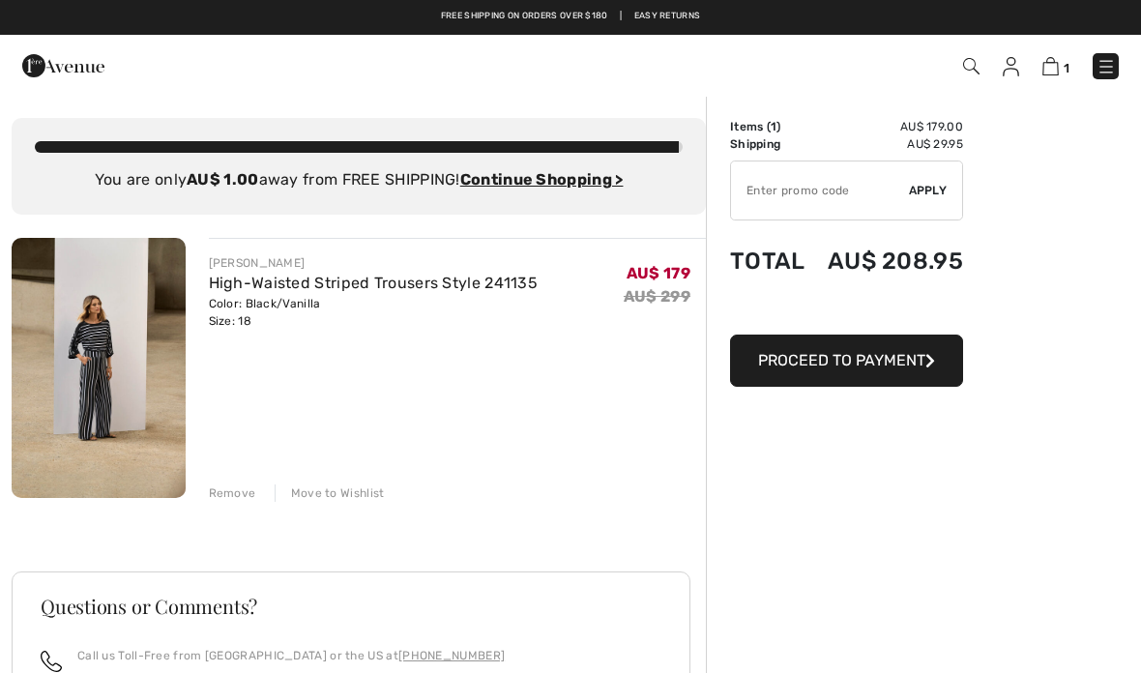
click at [223, 490] on div "Remove" at bounding box center [232, 493] width 47 height 17
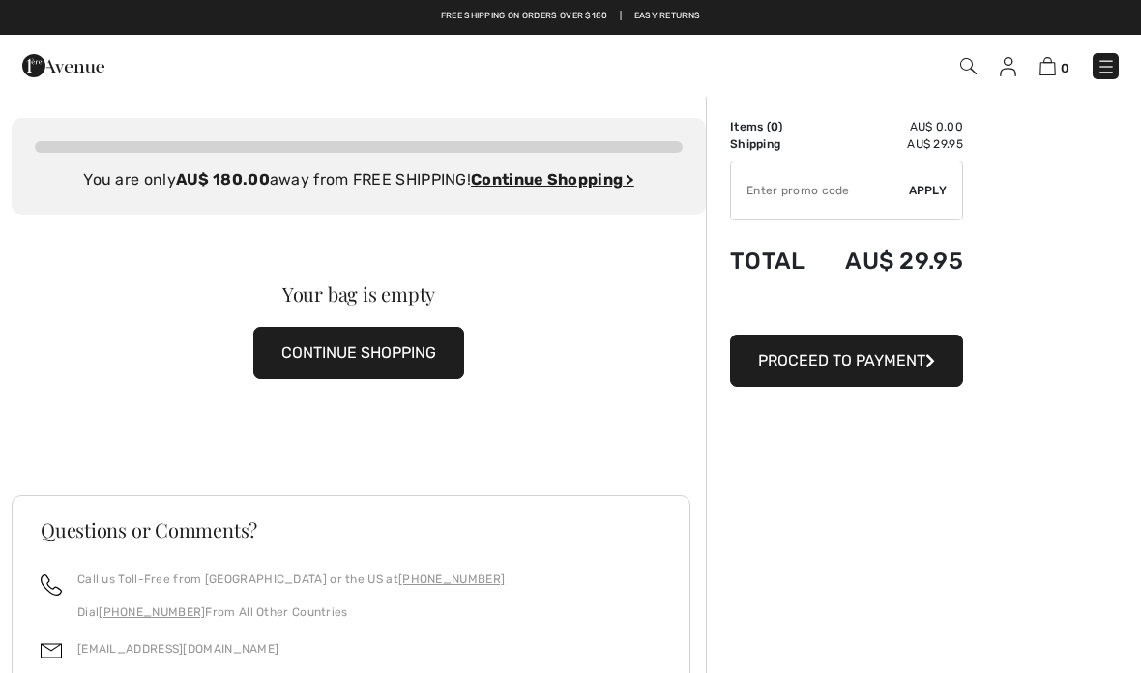
click at [1009, 68] on img at bounding box center [1008, 66] width 16 height 19
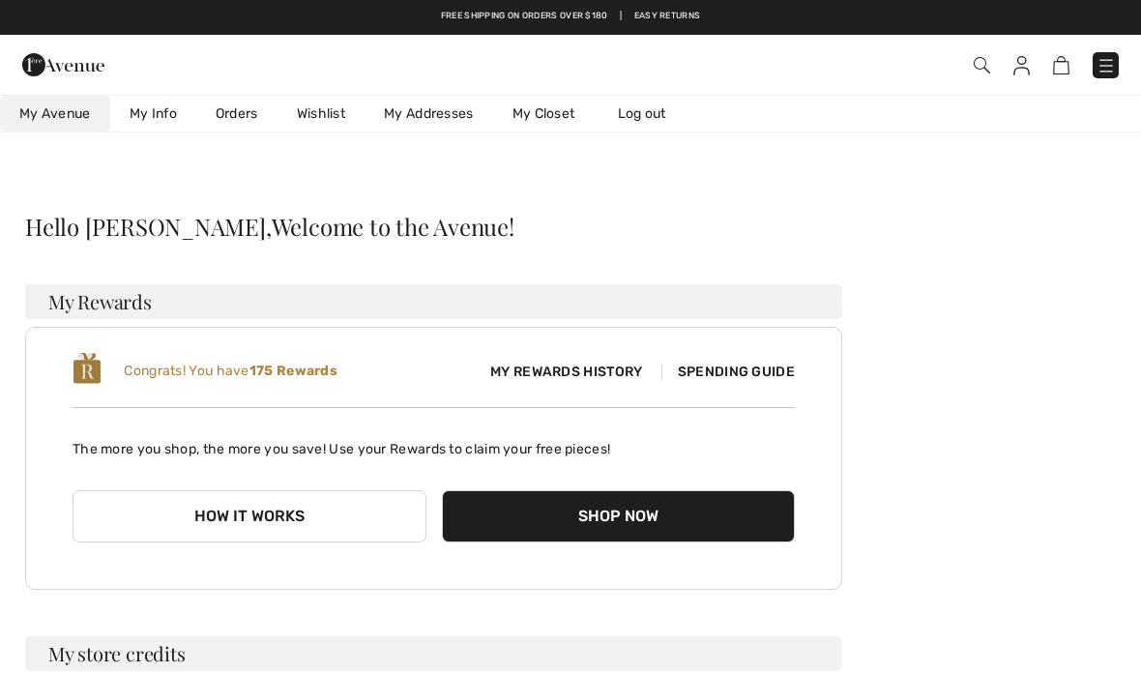
click at [319, 108] on link "Wishlist" at bounding box center [321, 114] width 87 height 36
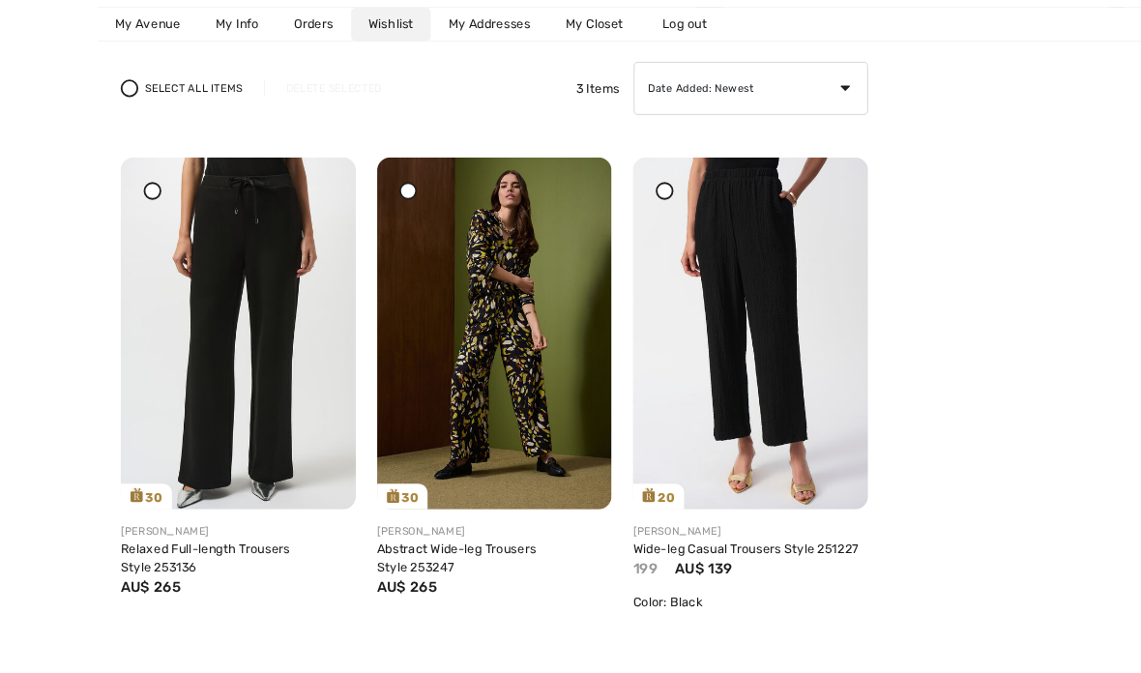
scroll to position [232, 0]
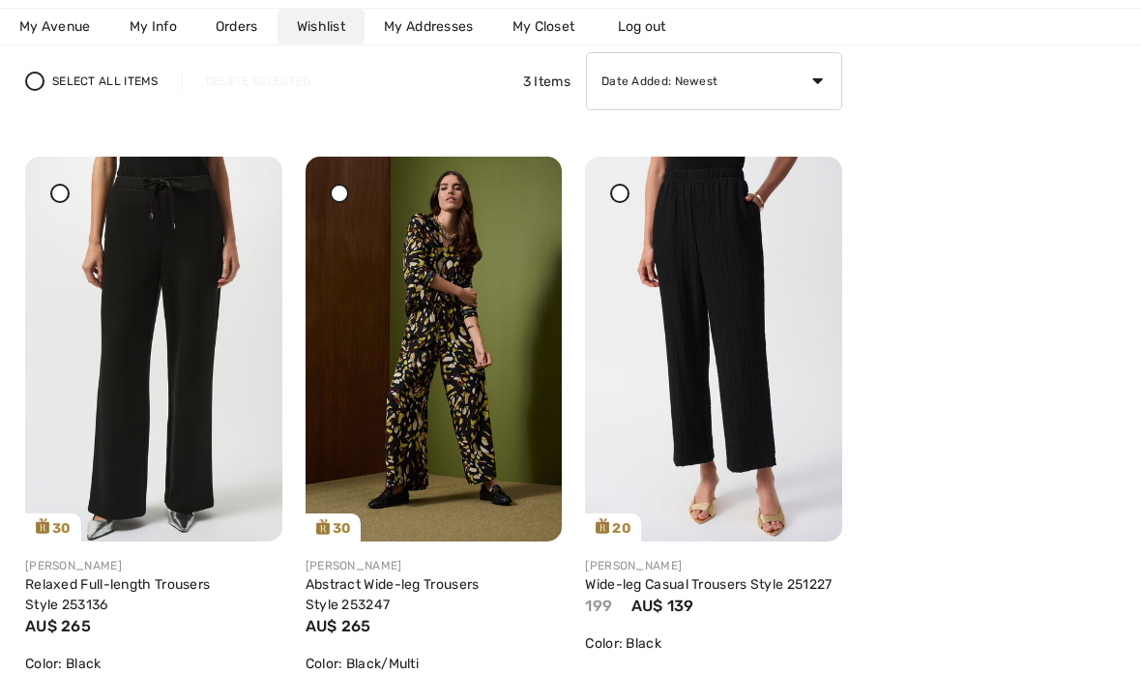
click at [620, 191] on icon at bounding box center [620, 193] width 8 height 8
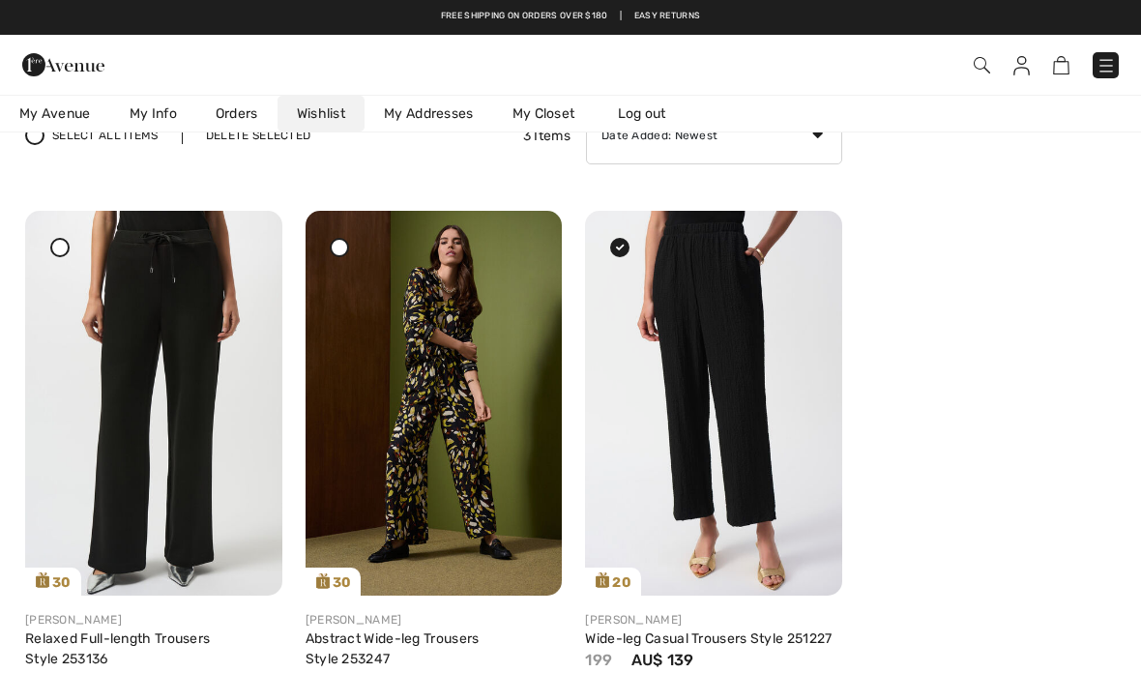
scroll to position [179, 0]
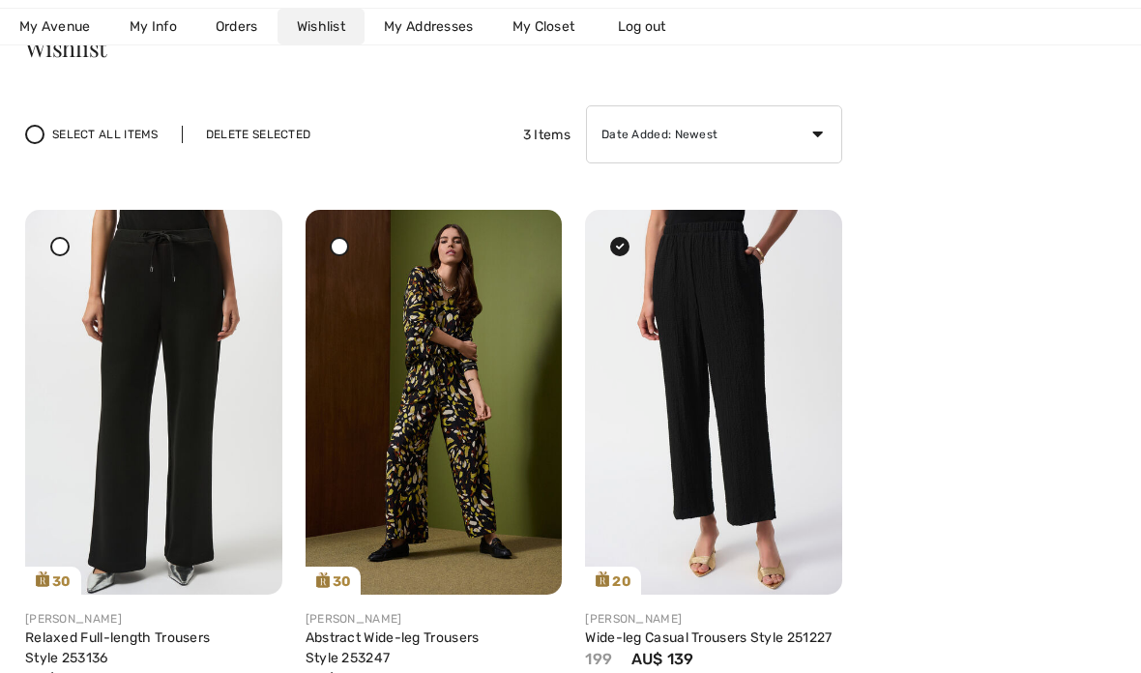
click at [239, 131] on div "Delete Selected" at bounding box center [258, 134] width 153 height 17
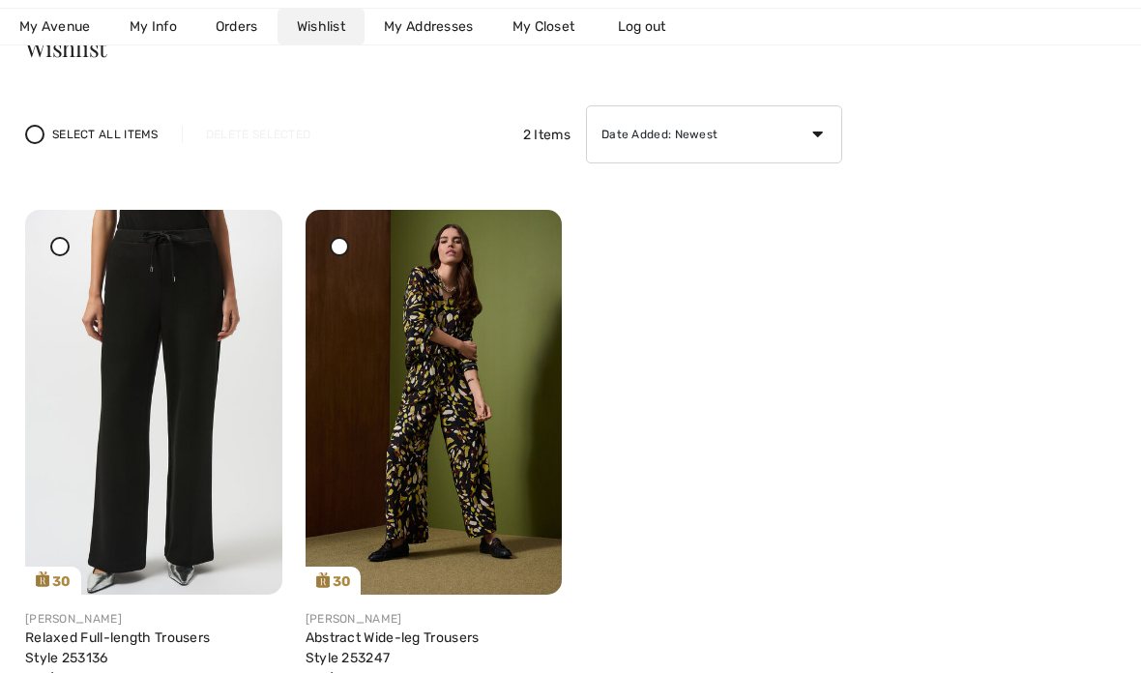
click at [64, 19] on span "My Avenue" at bounding box center [55, 26] width 72 height 20
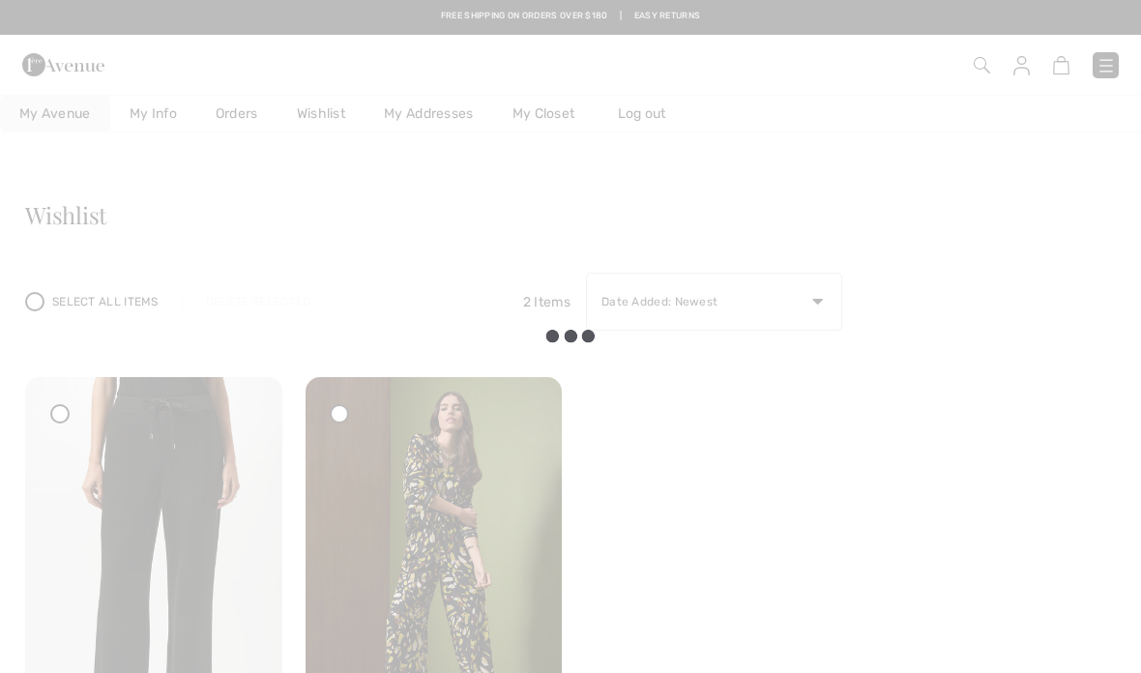
scroll to position [0, 0]
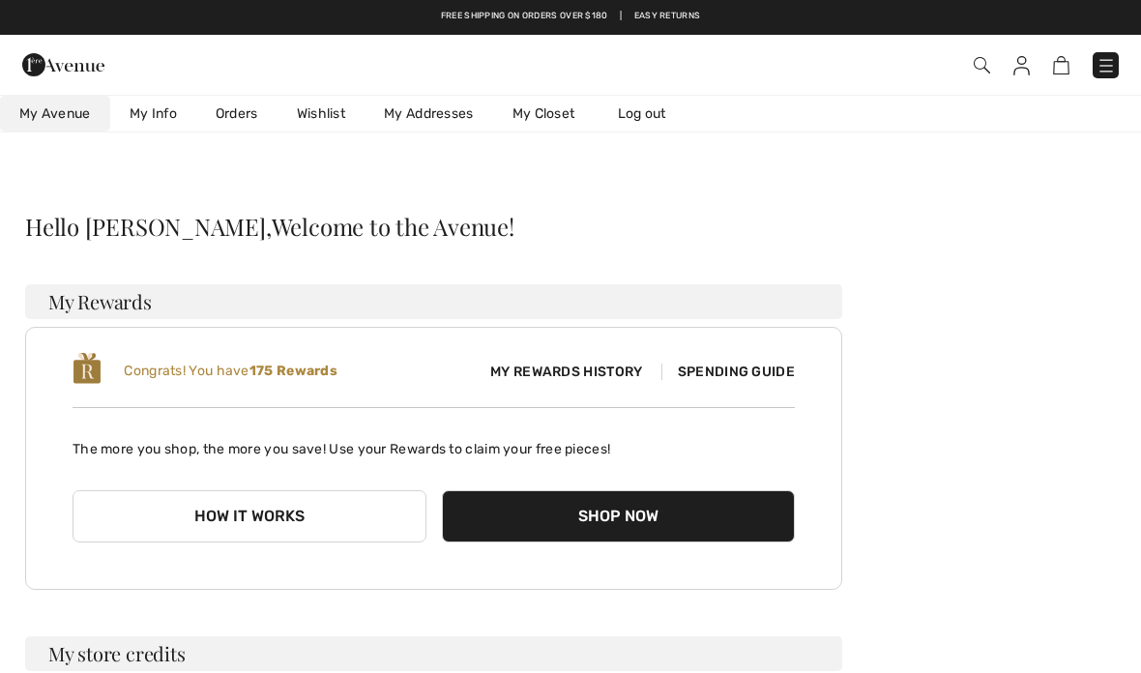
click at [69, 105] on span "My Avenue" at bounding box center [55, 113] width 72 height 20
click at [241, 110] on link "Orders" at bounding box center [236, 114] width 81 height 36
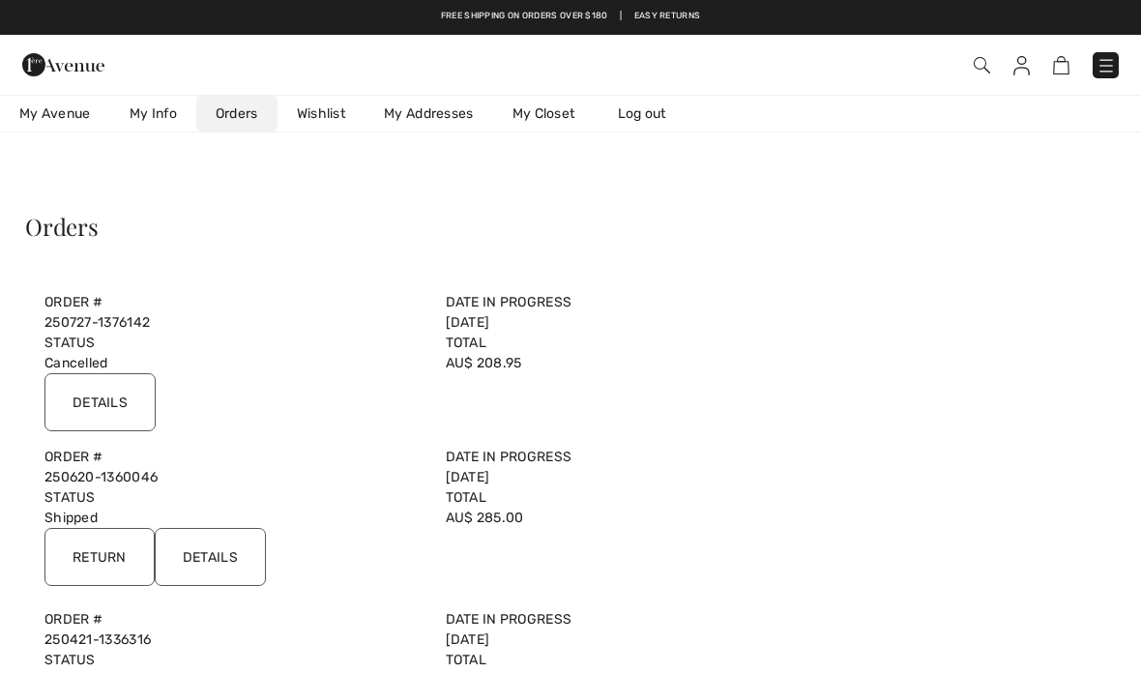
click at [44, 64] on img at bounding box center [63, 64] width 82 height 39
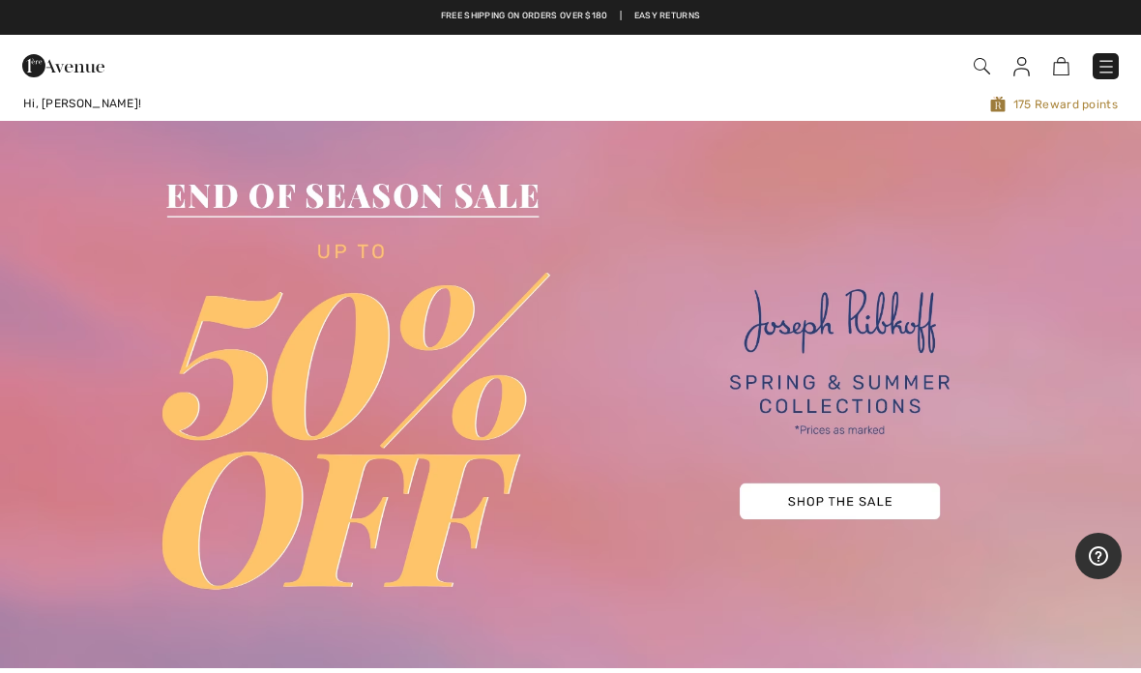
click at [1106, 63] on img at bounding box center [1106, 66] width 19 height 19
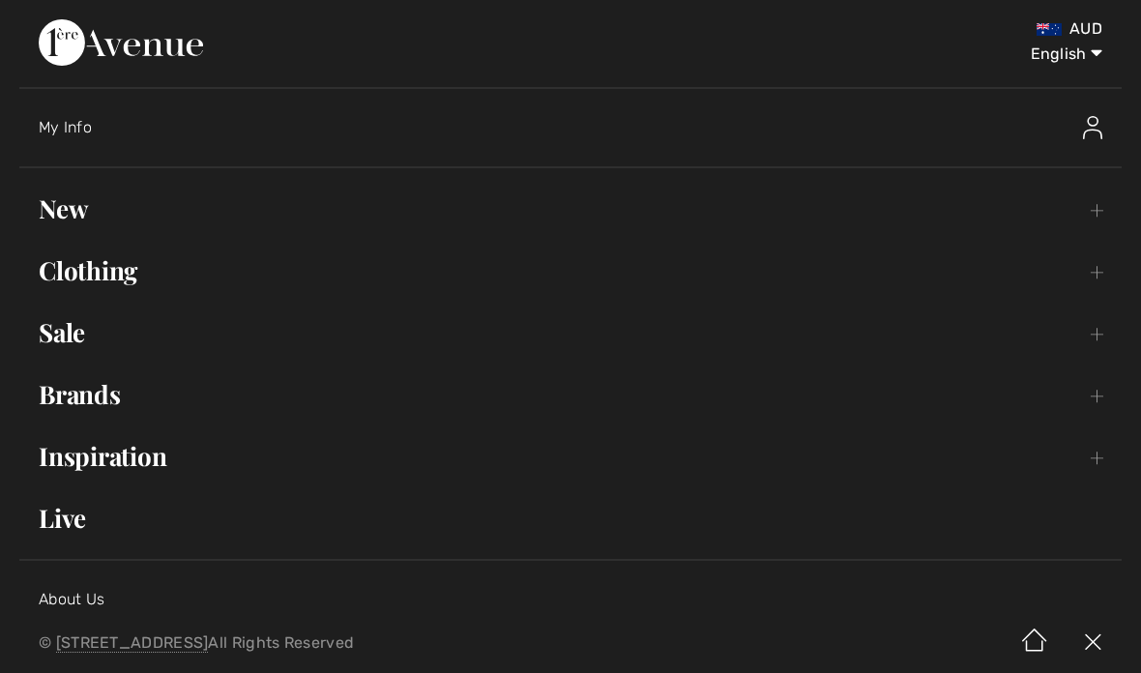
click at [1093, 270] on link "Clothing Toggle submenu" at bounding box center [570, 271] width 1103 height 43
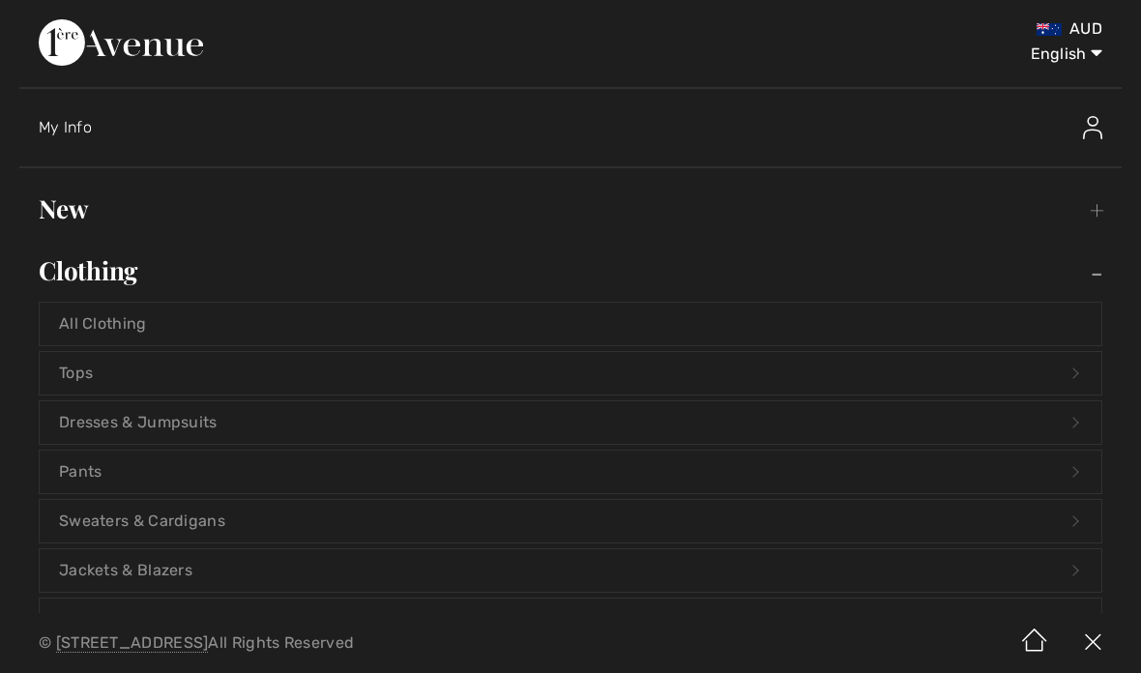
click at [1085, 268] on link "Clothing Toggle submenu" at bounding box center [570, 271] width 1103 height 43
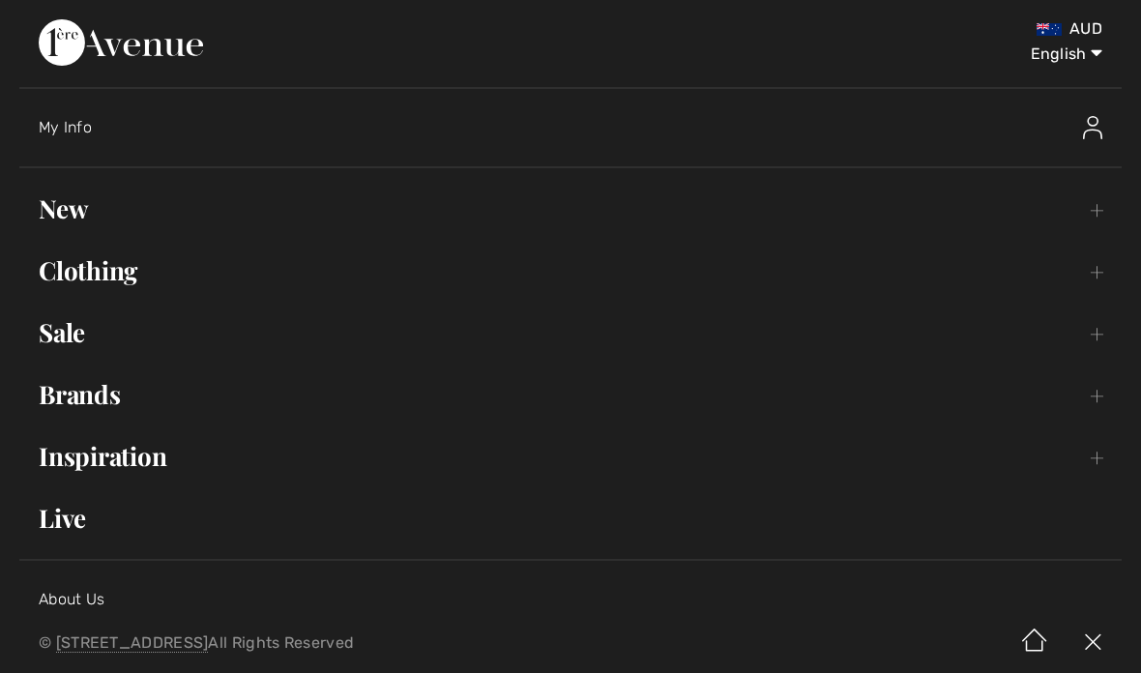
click at [1086, 391] on link "Brands Open submenu" at bounding box center [570, 394] width 1103 height 43
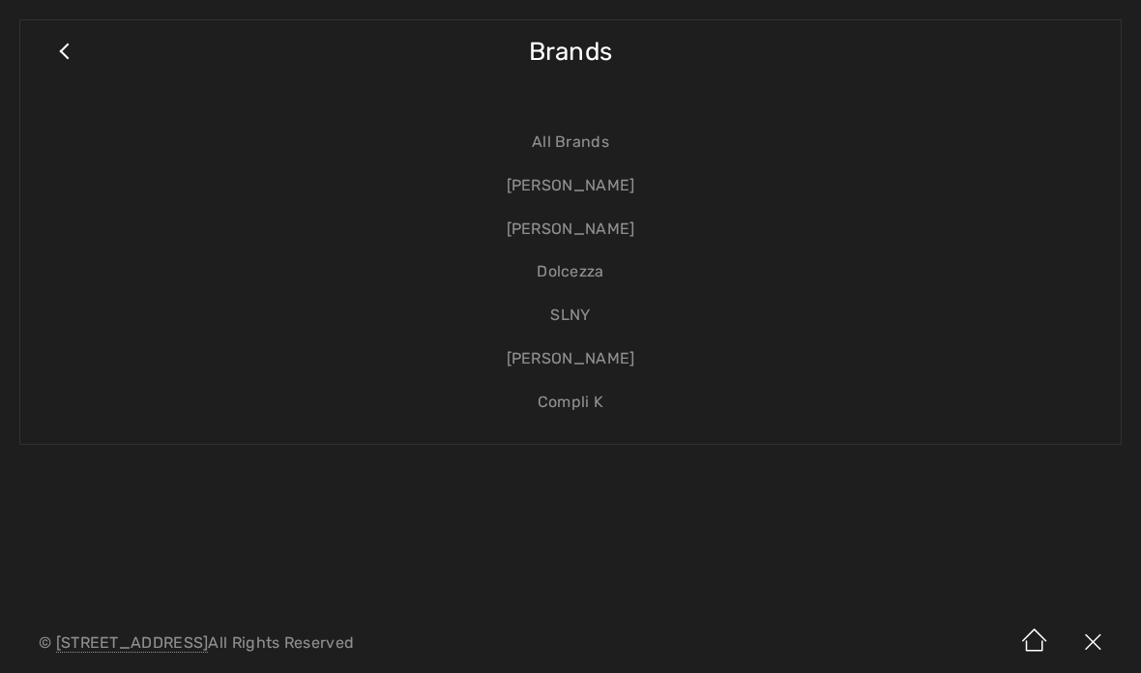
click at [608, 176] on link "[PERSON_NAME]" at bounding box center [571, 186] width 1062 height 44
click at [591, 187] on link "[PERSON_NAME]" at bounding box center [571, 186] width 1062 height 44
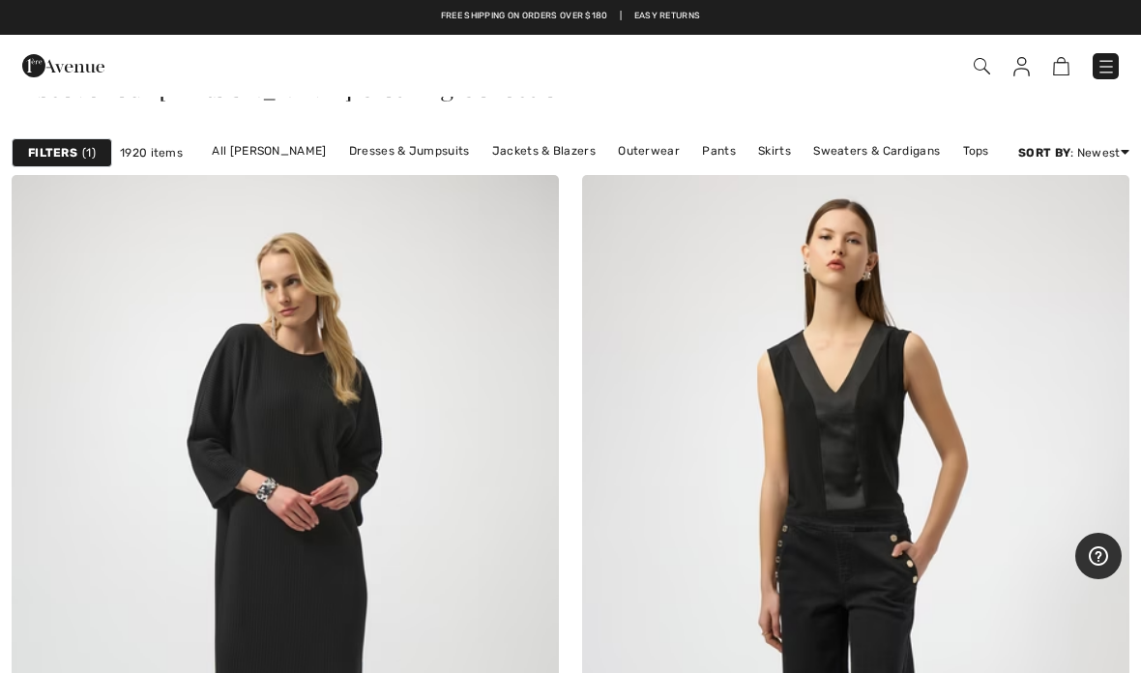
scroll to position [500, 0]
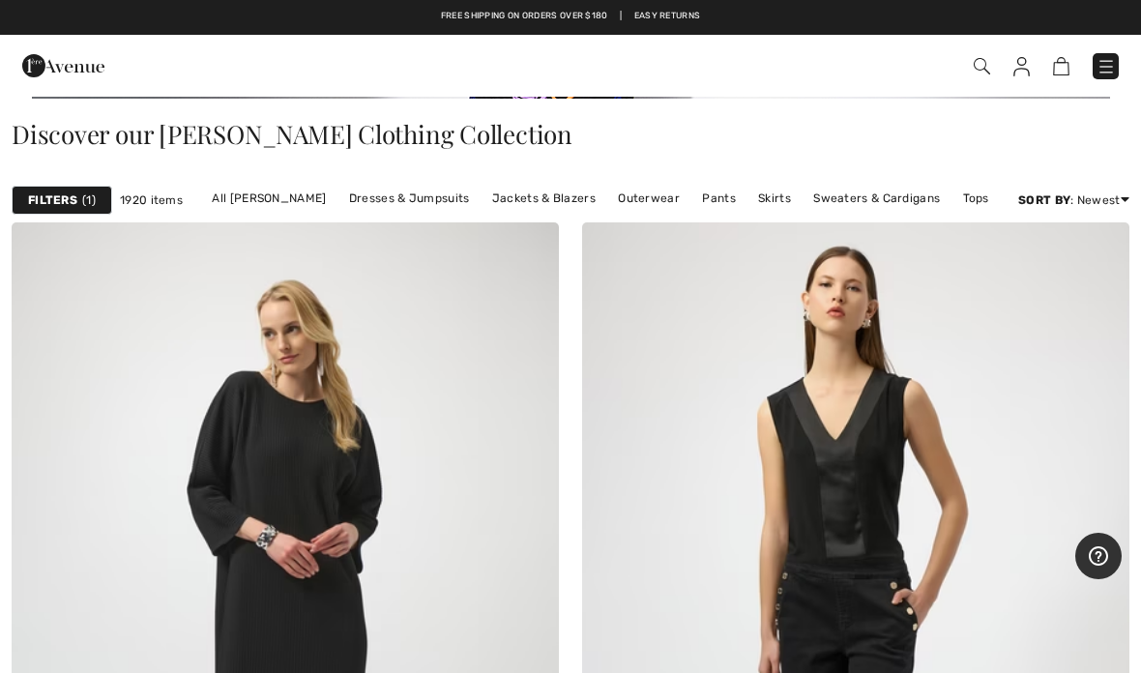
click at [711, 197] on link "Pants" at bounding box center [719, 198] width 53 height 25
click at [706, 201] on link "Pants" at bounding box center [719, 198] width 53 height 25
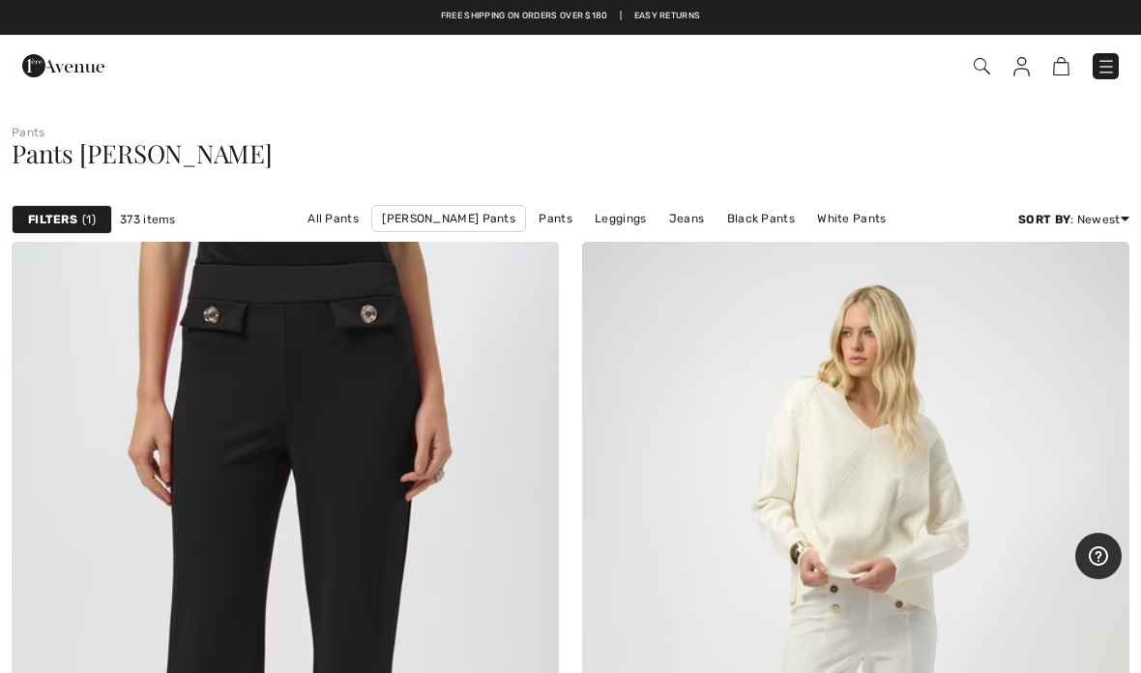
click at [70, 215] on strong "Filters" at bounding box center [52, 219] width 49 height 17
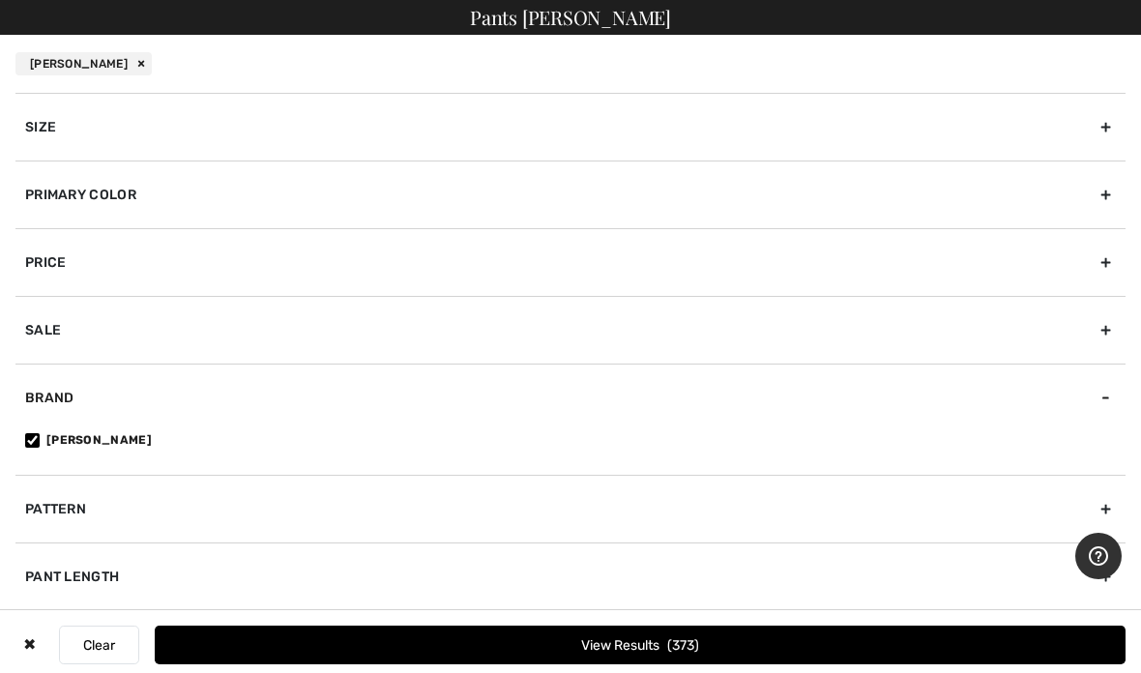
click at [1107, 124] on div "Size" at bounding box center [570, 127] width 1110 height 68
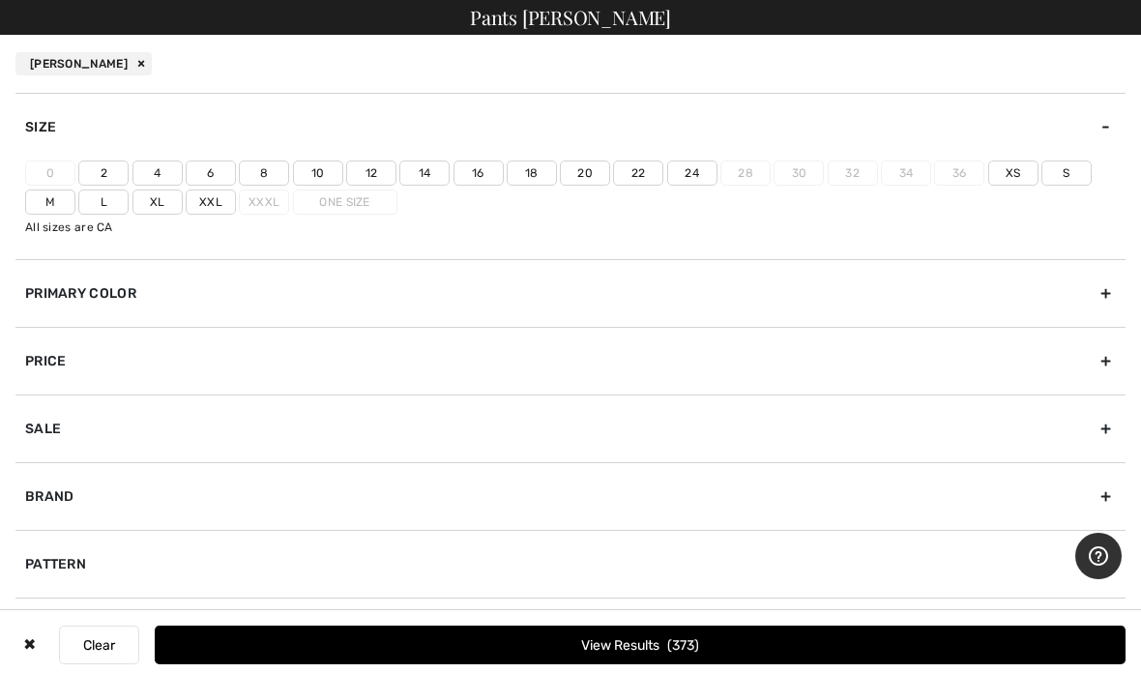
click at [529, 169] on label "18" at bounding box center [532, 173] width 50 height 25
click at [0, 0] on input"] "18" at bounding box center [0, 0] width 0 height 0
click at [700, 641] on span "164" at bounding box center [684, 645] width 32 height 16
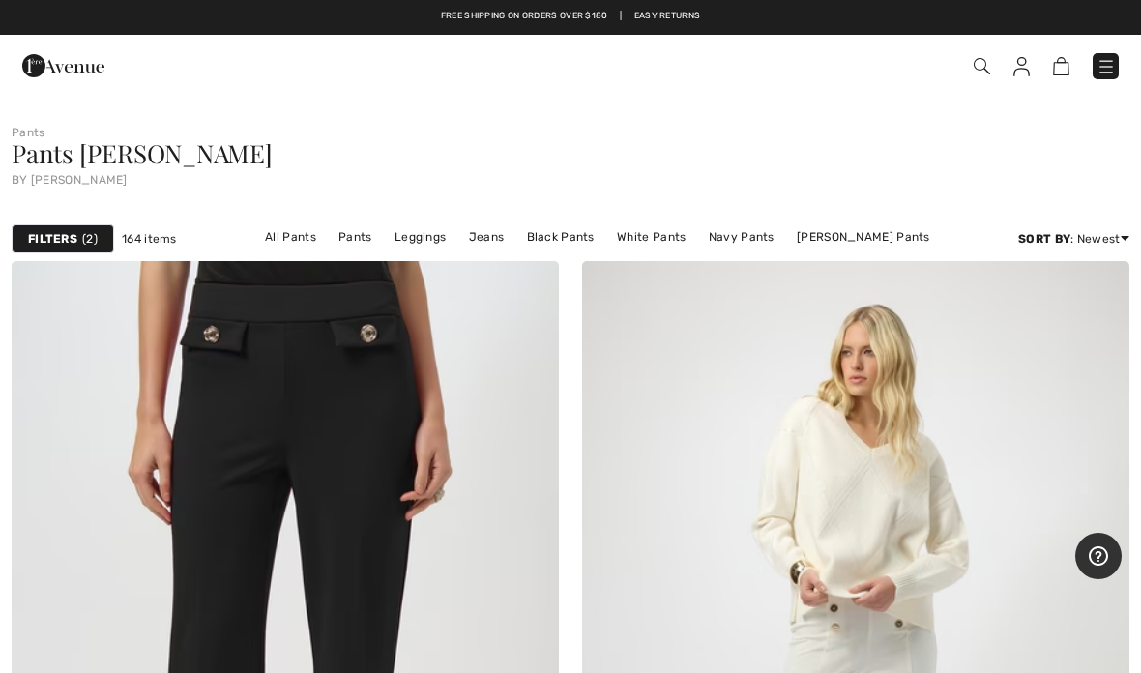
click at [88, 238] on span "2" at bounding box center [89, 238] width 15 height 17
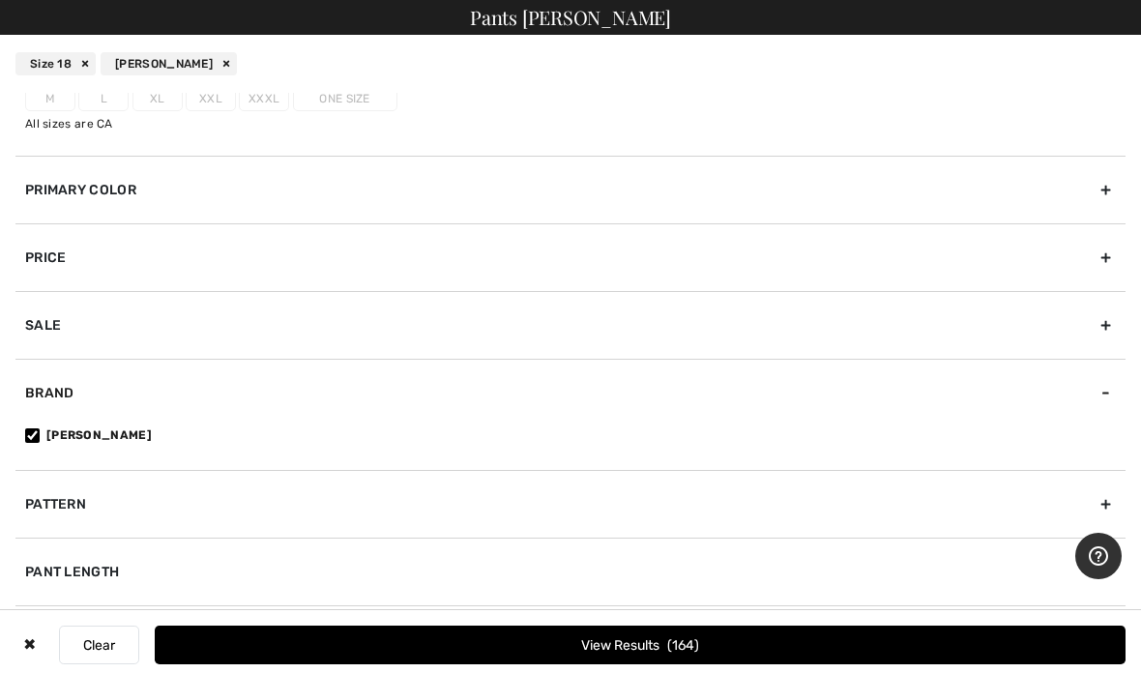
scroll to position [103, 0]
click at [931, 565] on div "Pant Length" at bounding box center [570, 572] width 1110 height 68
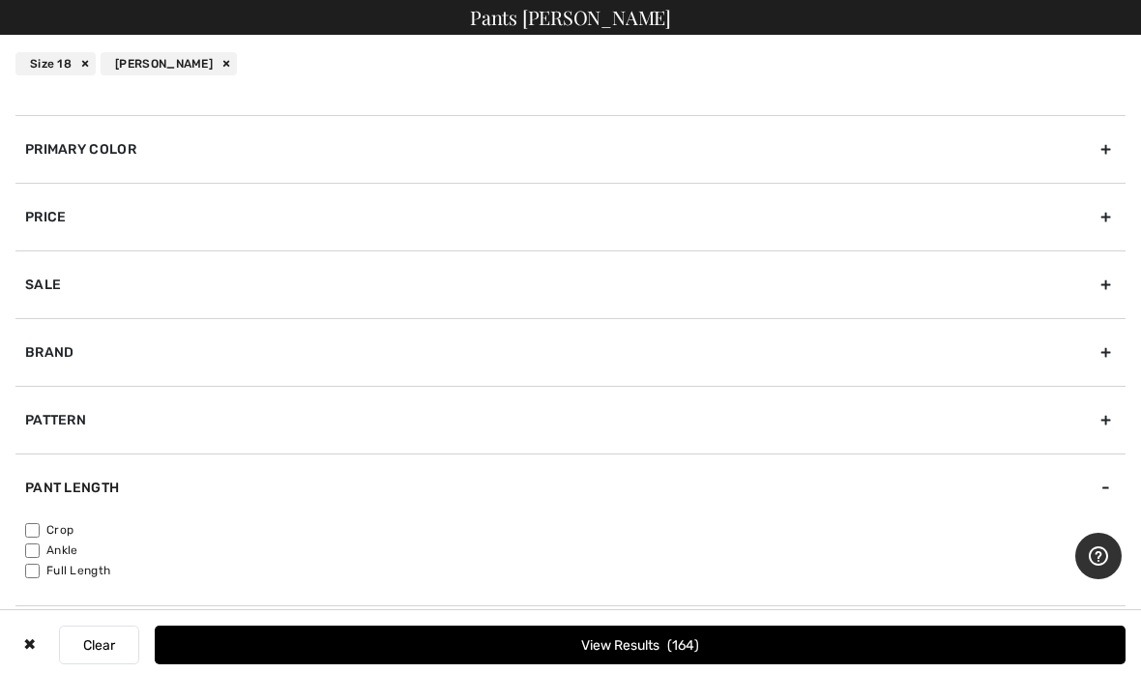
scroll to position [45, 0]
click at [33, 568] on input"] "Full Length" at bounding box center [32, 571] width 15 height 15
checkbox input"] "true"
click at [646, 641] on button "View Results 80" at bounding box center [640, 645] width 971 height 39
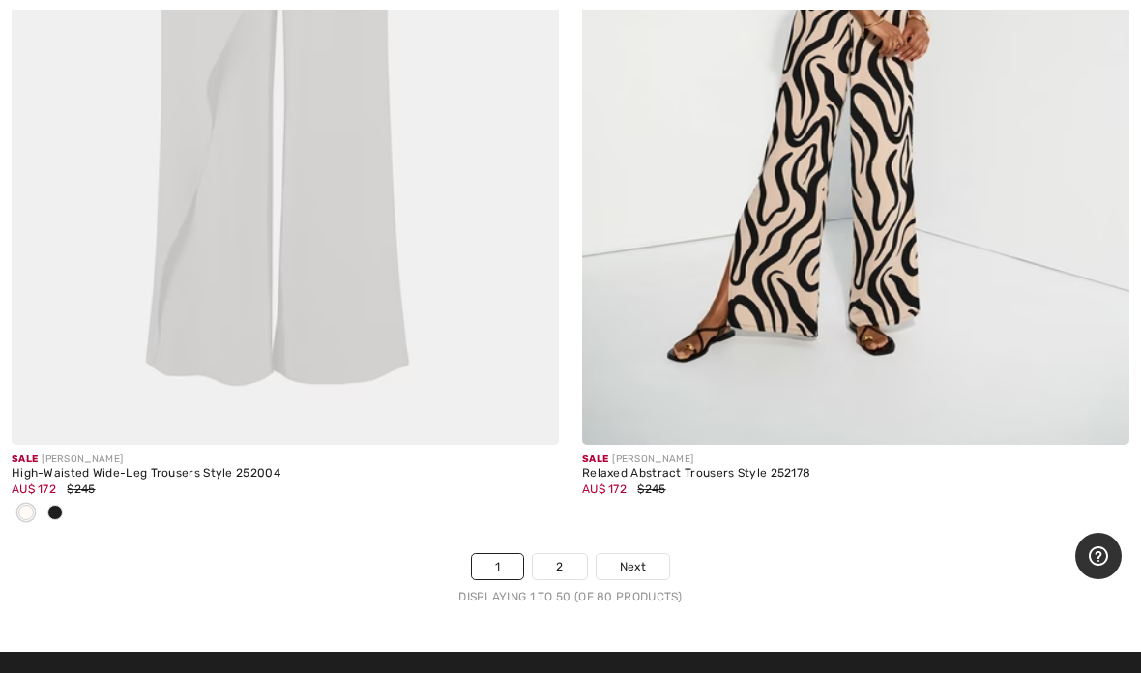
scroll to position [23356, 0]
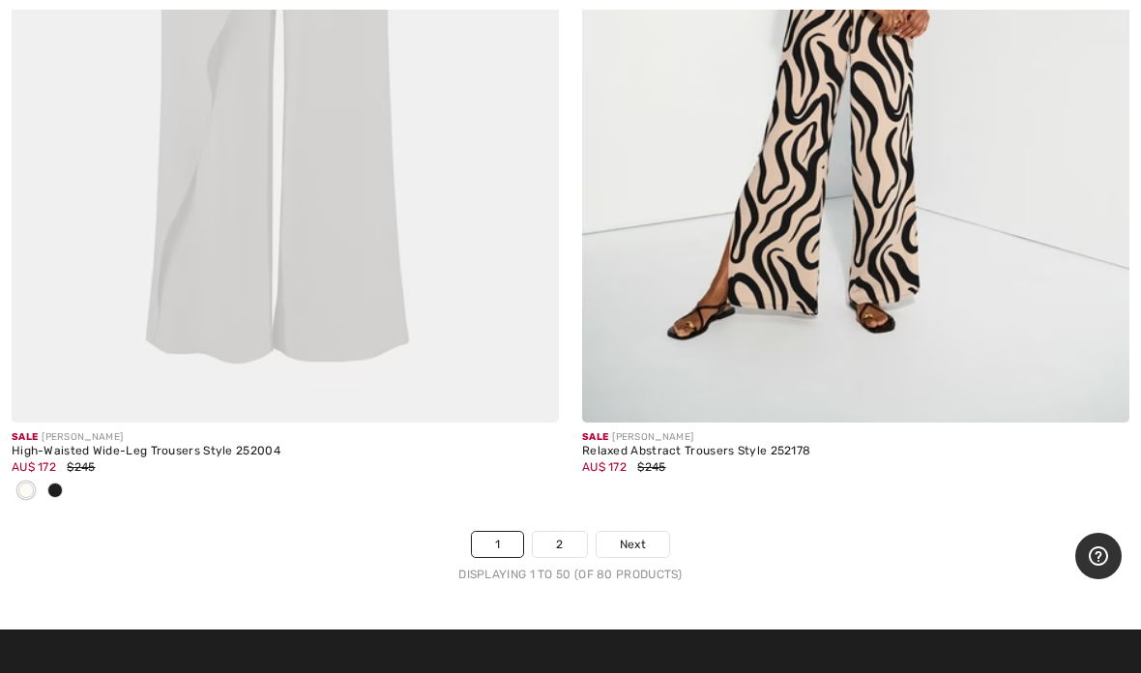
click at [557, 532] on link "2" at bounding box center [559, 544] width 53 height 25
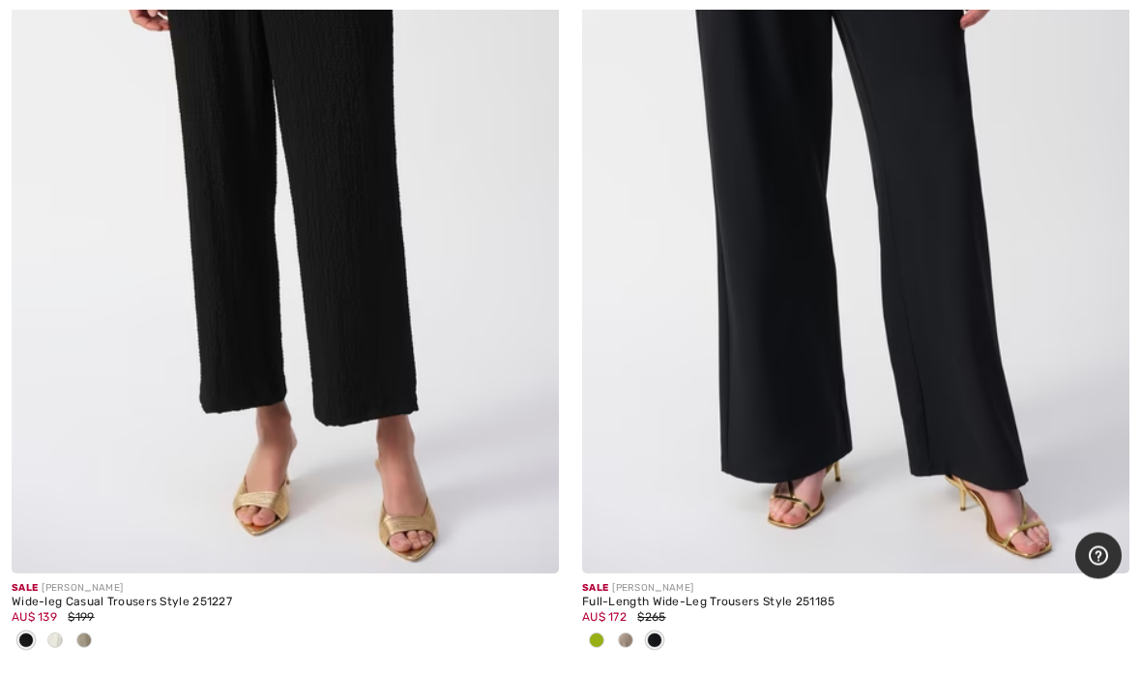
scroll to position [2369, 0]
click at [929, 300] on img at bounding box center [855, 161] width 547 height 821
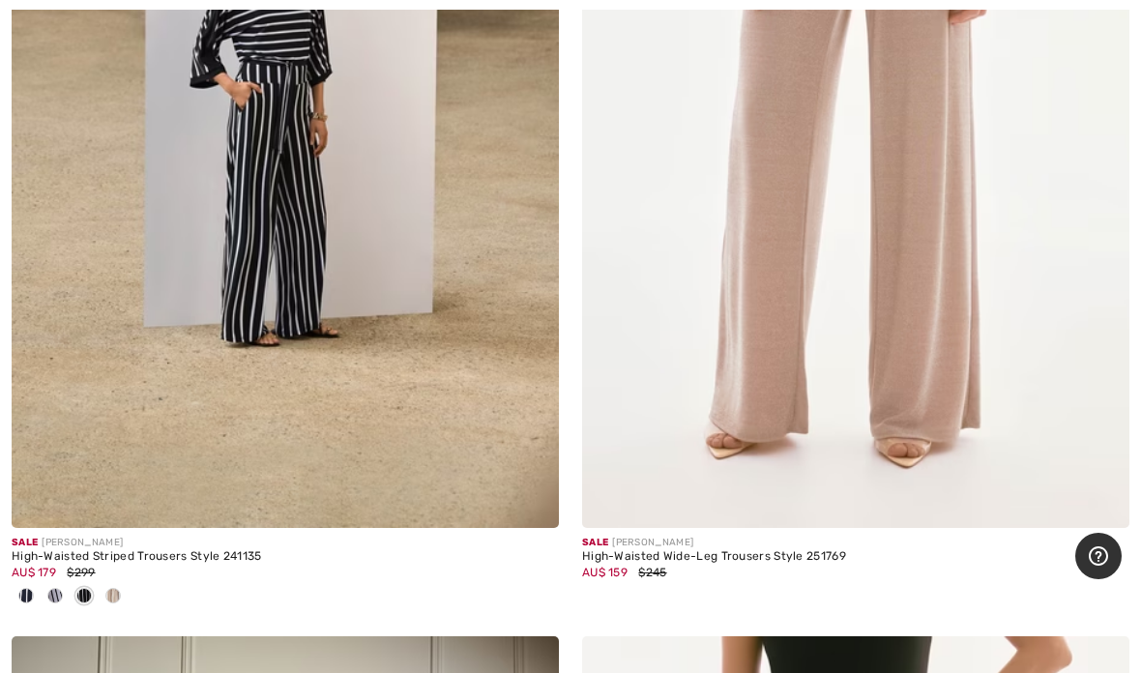
scroll to position [6307, 0]
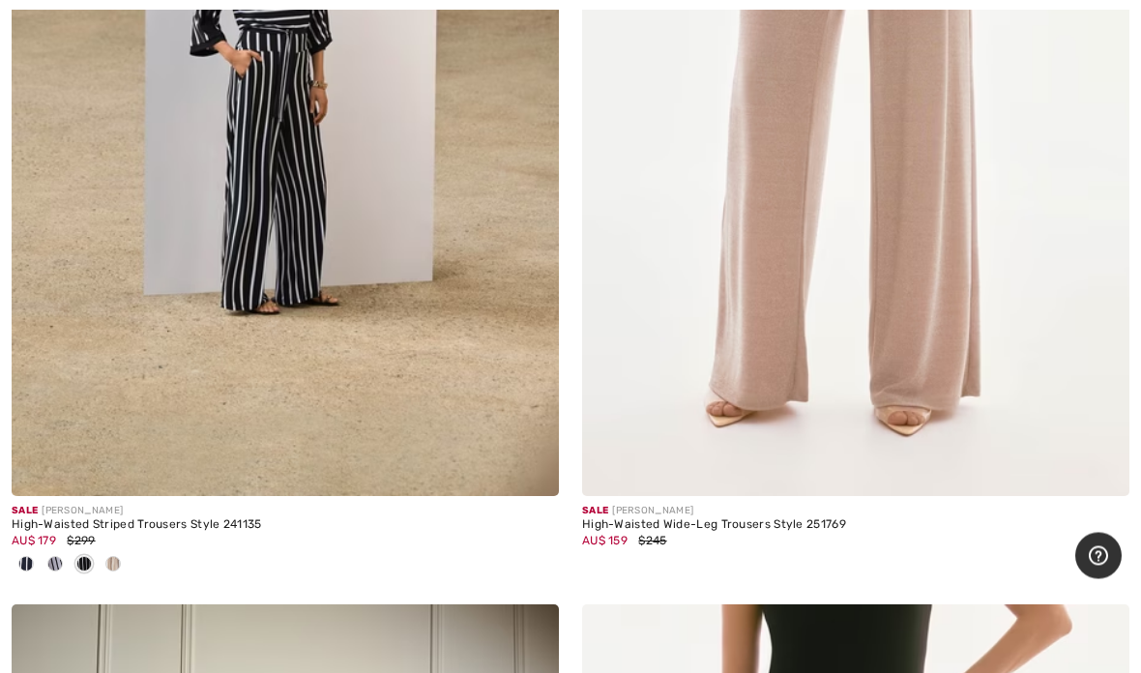
click at [147, 523] on div "High-Waisted Striped Trousers Style 241135" at bounding box center [285, 526] width 547 height 14
click at [281, 236] on img at bounding box center [285, 86] width 547 height 821
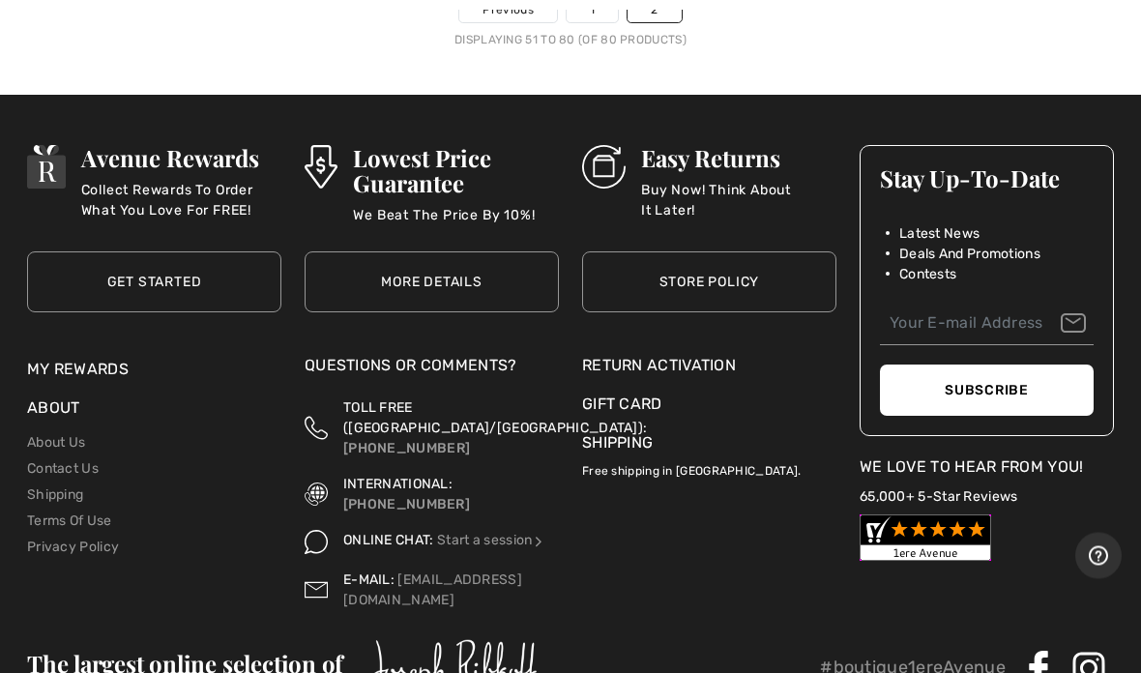
scroll to position [14496, 0]
